Goal: Task Accomplishment & Management: Use online tool/utility

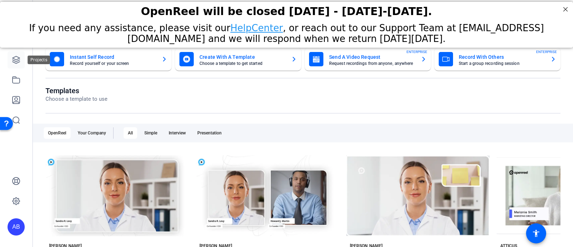
click at [16, 62] on icon at bounding box center [16, 59] width 9 height 9
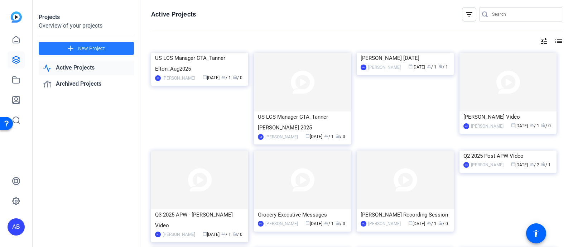
click at [77, 51] on span at bounding box center [86, 48] width 95 height 17
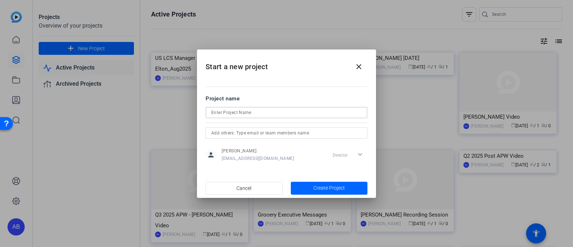
click at [270, 110] on input at bounding box center [286, 112] width 150 height 9
type input "[PERSON_NAME] AI for Sales Launch [DATE]"
click at [315, 189] on span "Create Project" at bounding box center [328, 188] width 31 height 8
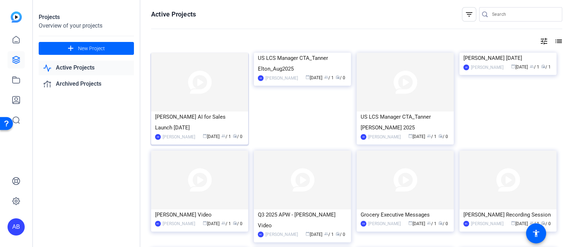
drag, startPoint x: 209, startPoint y: 94, endPoint x: 195, endPoint y: 95, distance: 13.7
click at [195, 95] on img at bounding box center [199, 82] width 97 height 59
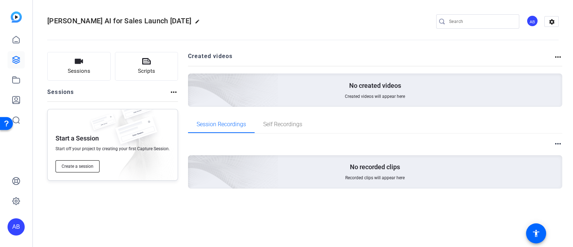
click at [88, 166] on span "Create a session" at bounding box center [78, 166] width 32 height 6
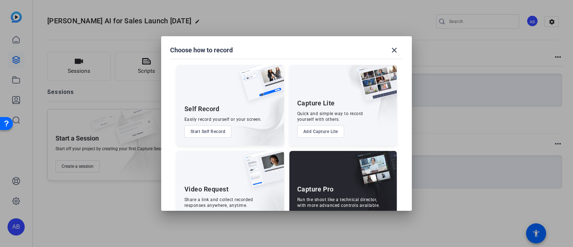
scroll to position [27, 0]
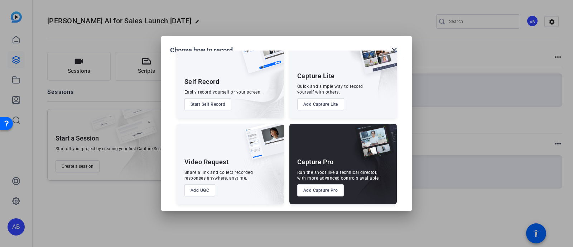
click at [204, 187] on button "Add UGC" at bounding box center [199, 190] width 31 height 12
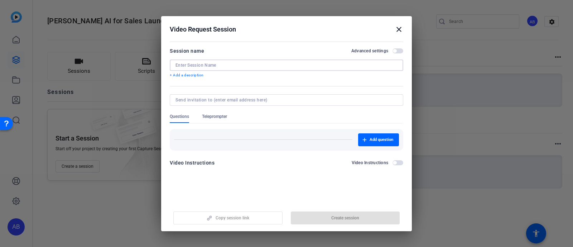
click at [224, 65] on input at bounding box center [286, 65] width 222 height 6
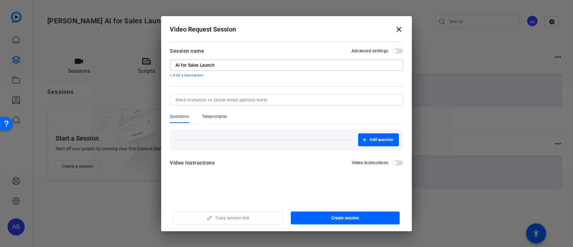
type input "AI for Sales Launch"
click at [218, 218] on div "Copy session link Create session" at bounding box center [286, 215] width 233 height 18
click at [329, 218] on span "button" at bounding box center [345, 217] width 109 height 17
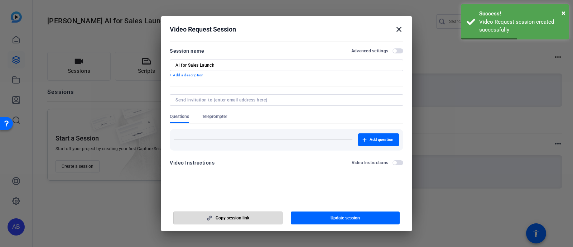
click at [252, 218] on span "button" at bounding box center [228, 217] width 108 height 17
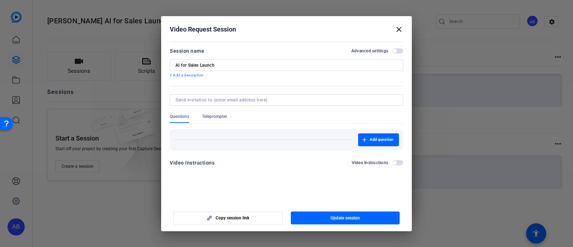
click at [396, 28] on mat-icon "close" at bounding box center [398, 29] width 9 height 9
